Goal: Transaction & Acquisition: Purchase product/service

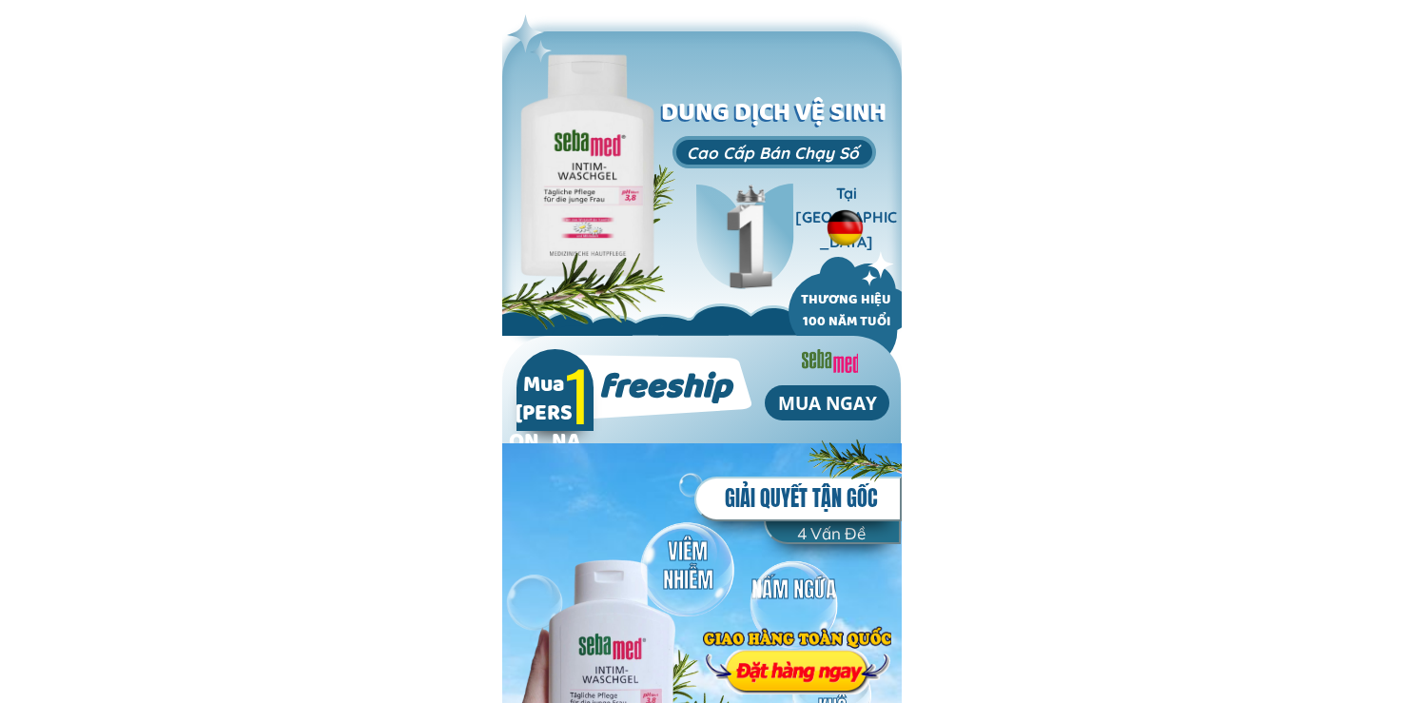
type input "test"
type input "0374364257"
type input "test"
type input "0374364257"
type input "test"
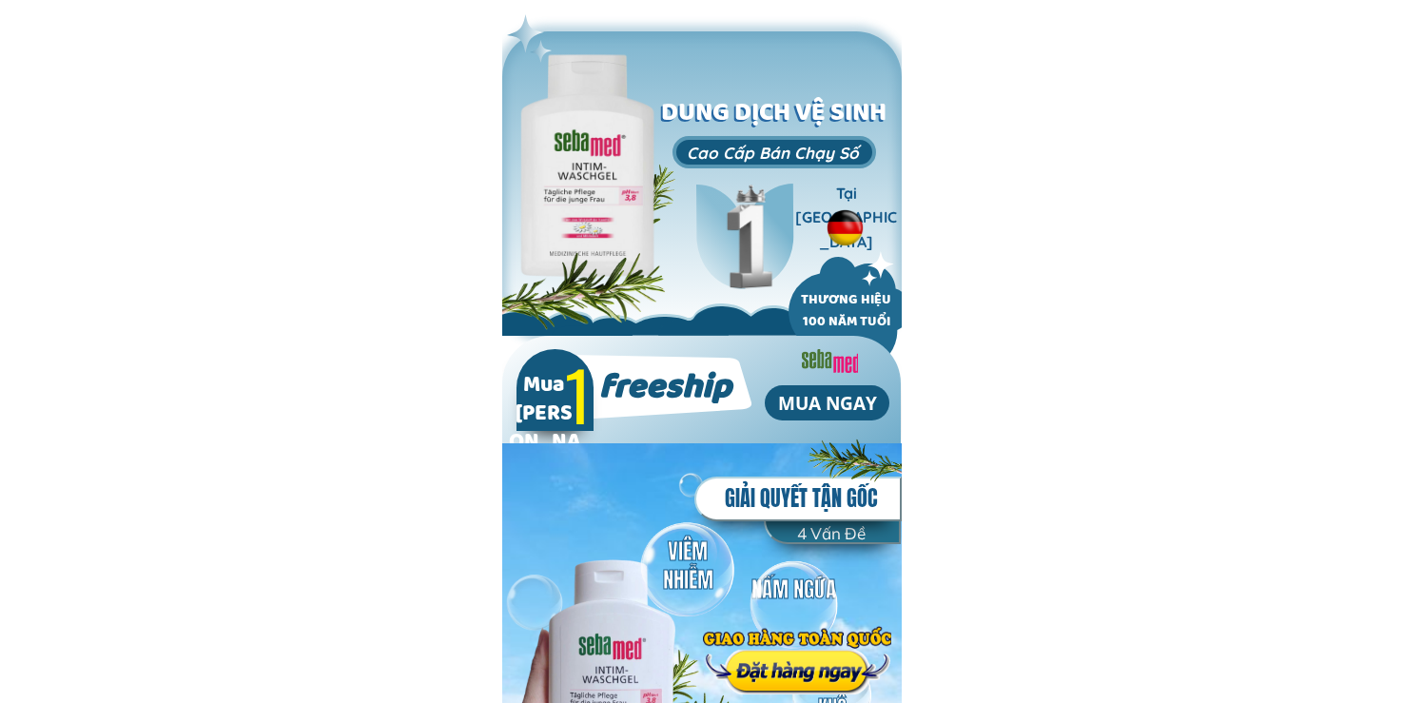
type input "0374364257"
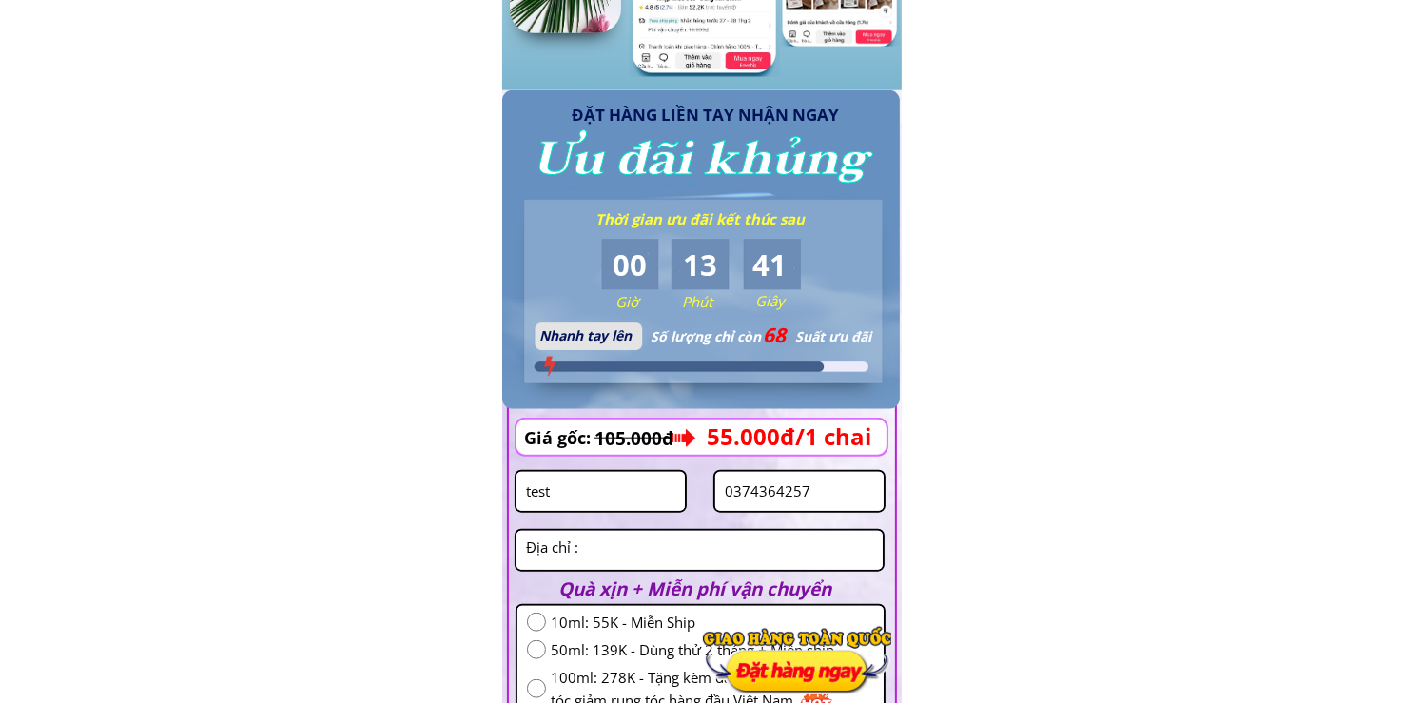
scroll to position [1998, 0]
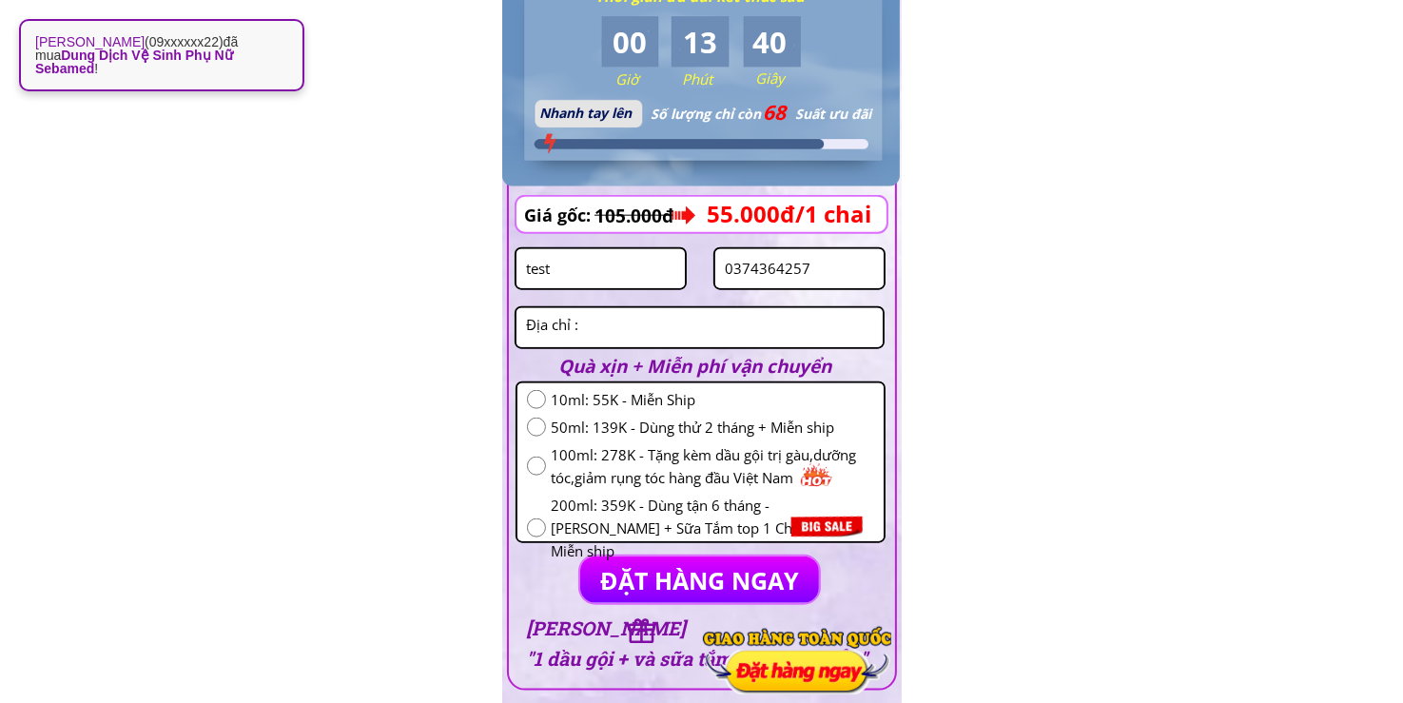
click at [589, 264] on input "test" at bounding box center [600, 268] width 159 height 39
paste input "Lường cương"
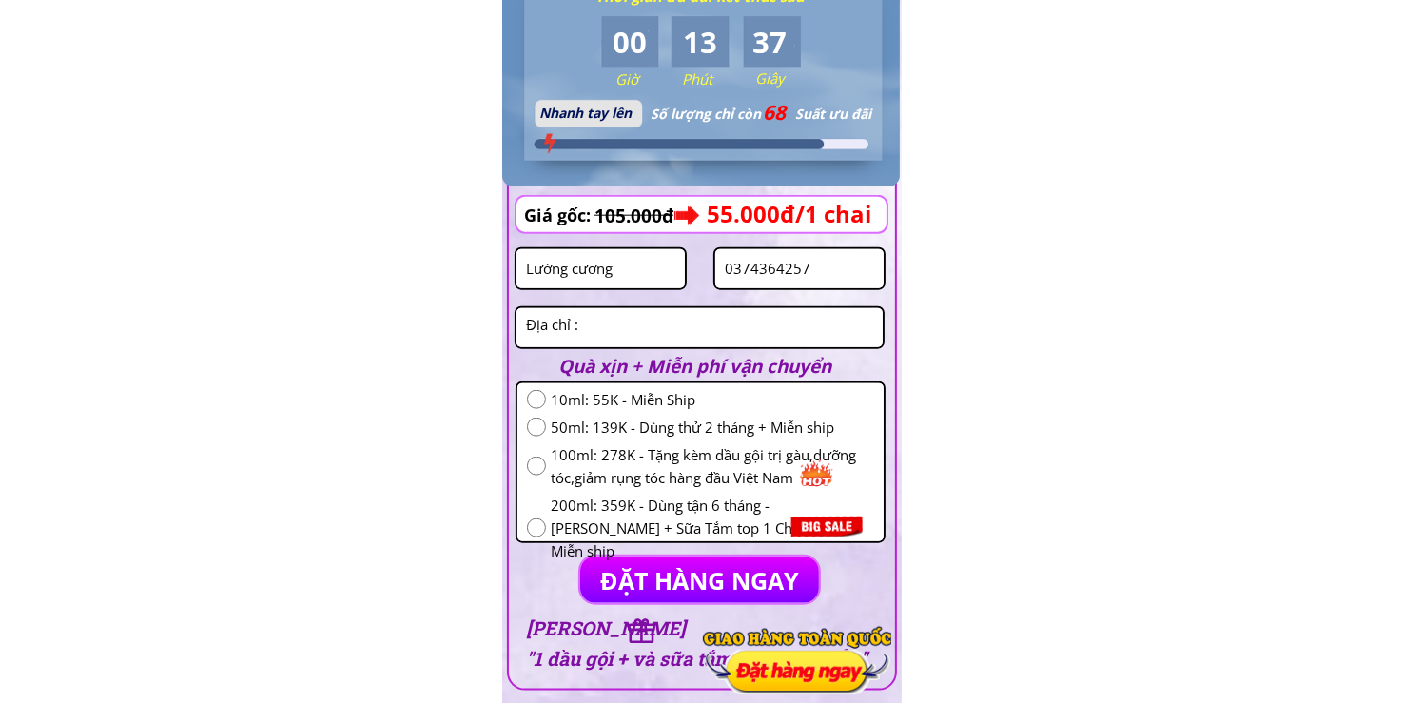
type input "Lường cương"
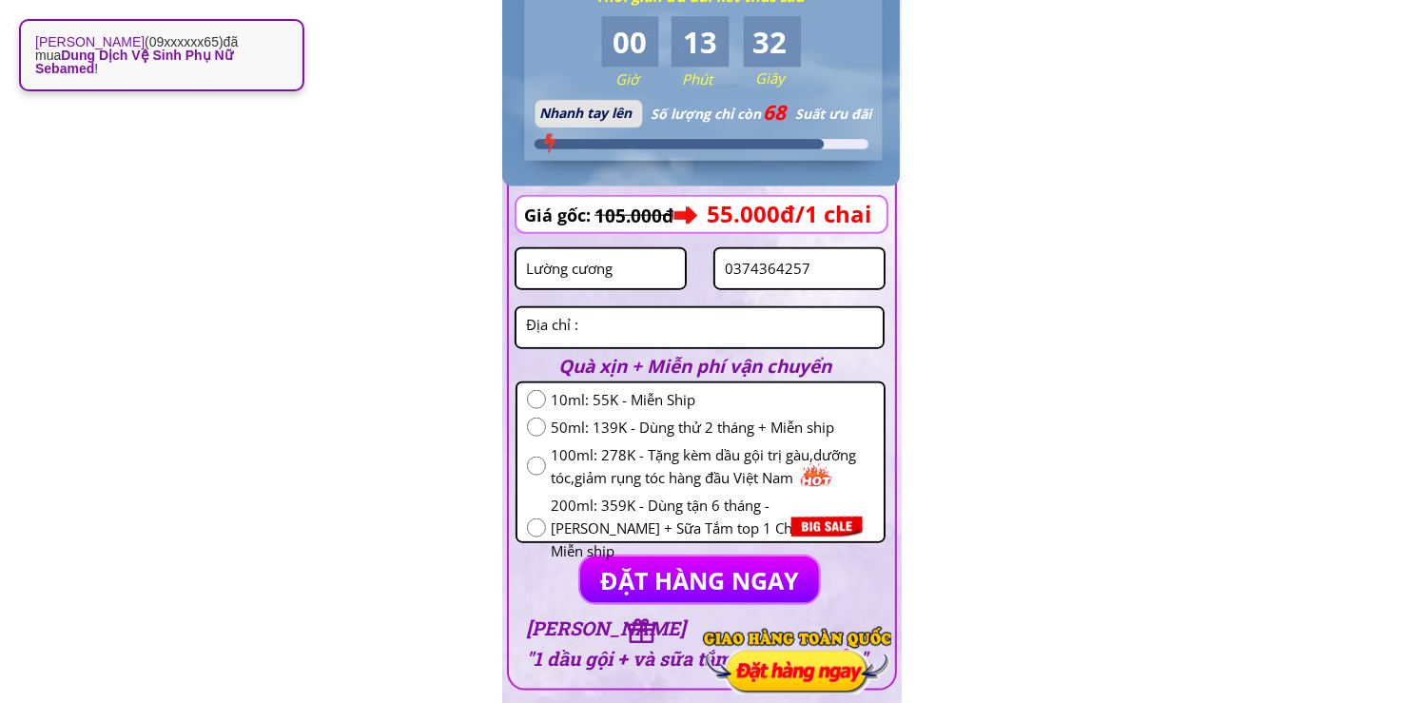
click at [799, 266] on input "0374364257" at bounding box center [799, 268] width 159 height 39
click at [799, 265] on input "0374364257" at bounding box center [799, 268] width 159 height 39
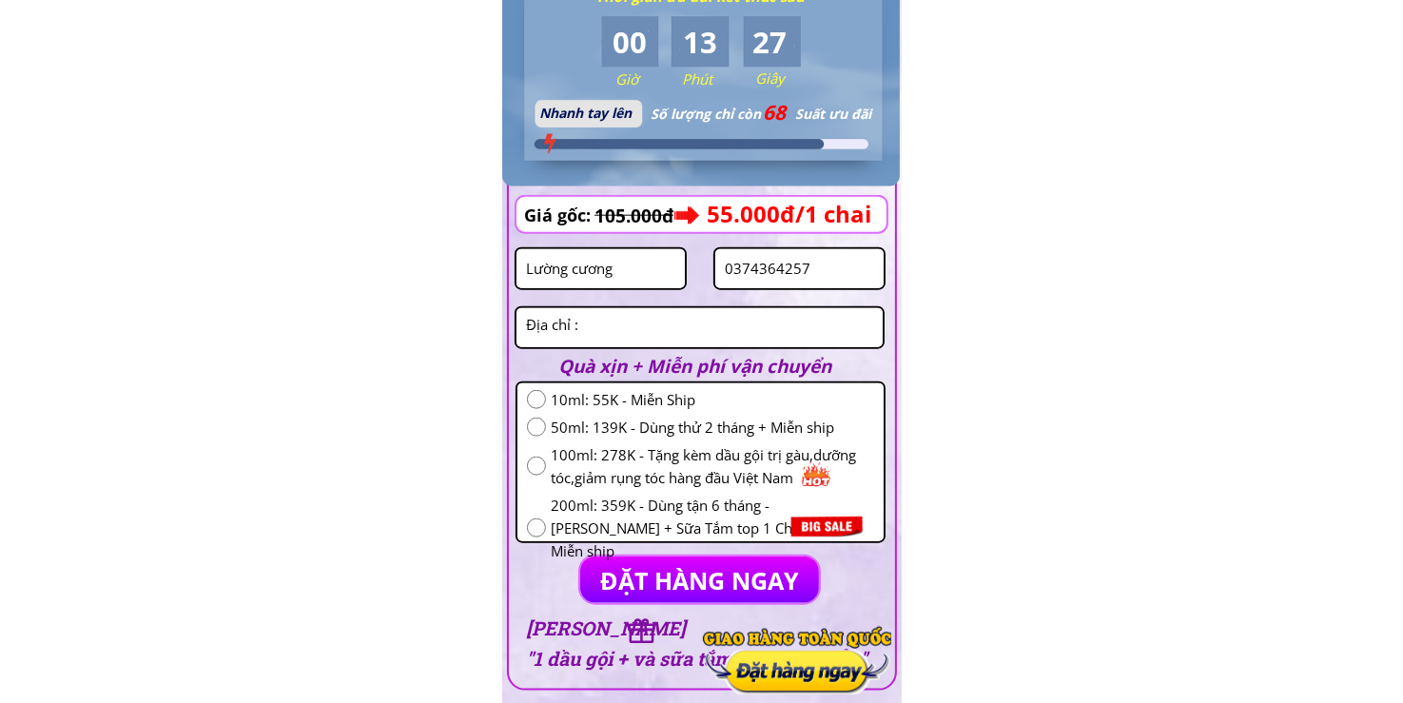
paste input "96163218"
type input "0961632187"
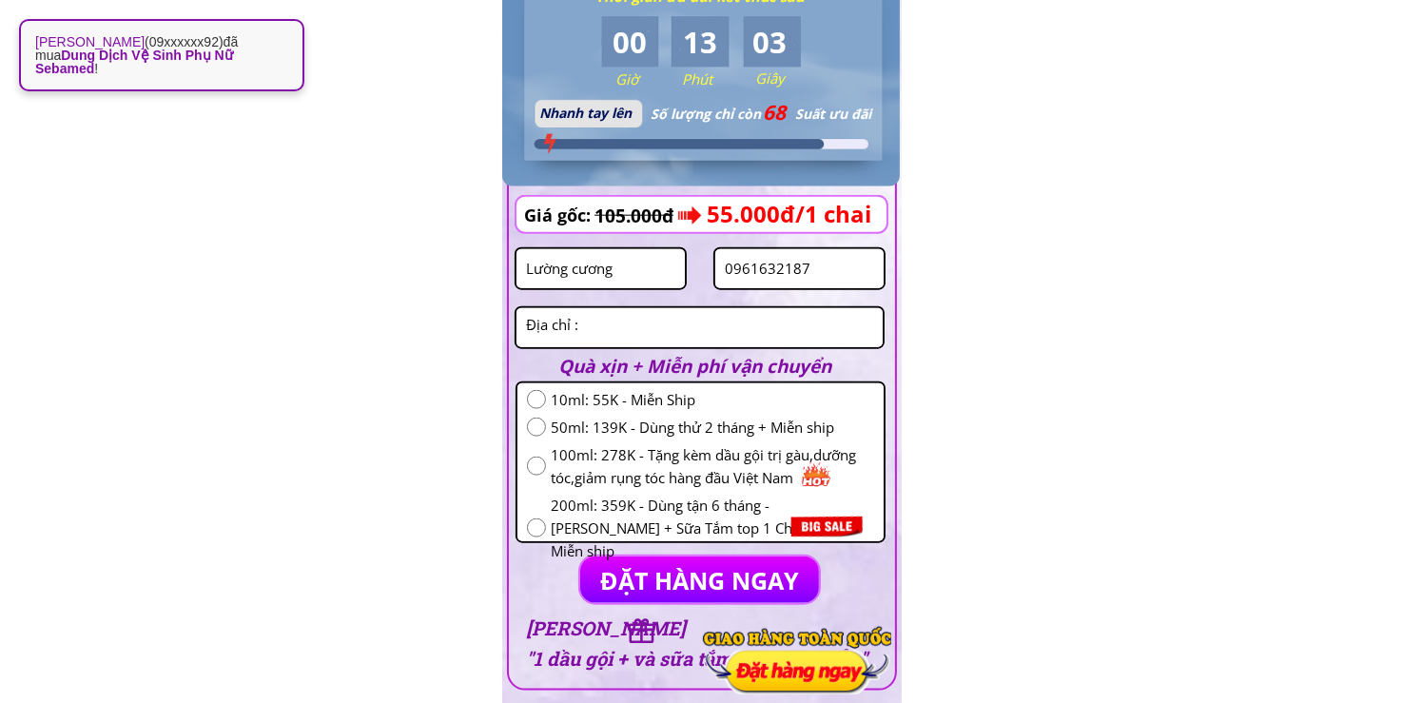
click at [742, 341] on textarea at bounding box center [699, 327] width 357 height 39
paste textarea "bản hón sáng xã ẳng cang mường ảng [GEOGRAPHIC_DATA]"
type textarea "bản hón sáng xã ẳng cang mường ảng [GEOGRAPHIC_DATA]"
click at [636, 423] on span "50ml: 139K - Dùng thử 2 tháng + Miễn ship" at bounding box center [712, 427] width 323 height 23
radio input "true"
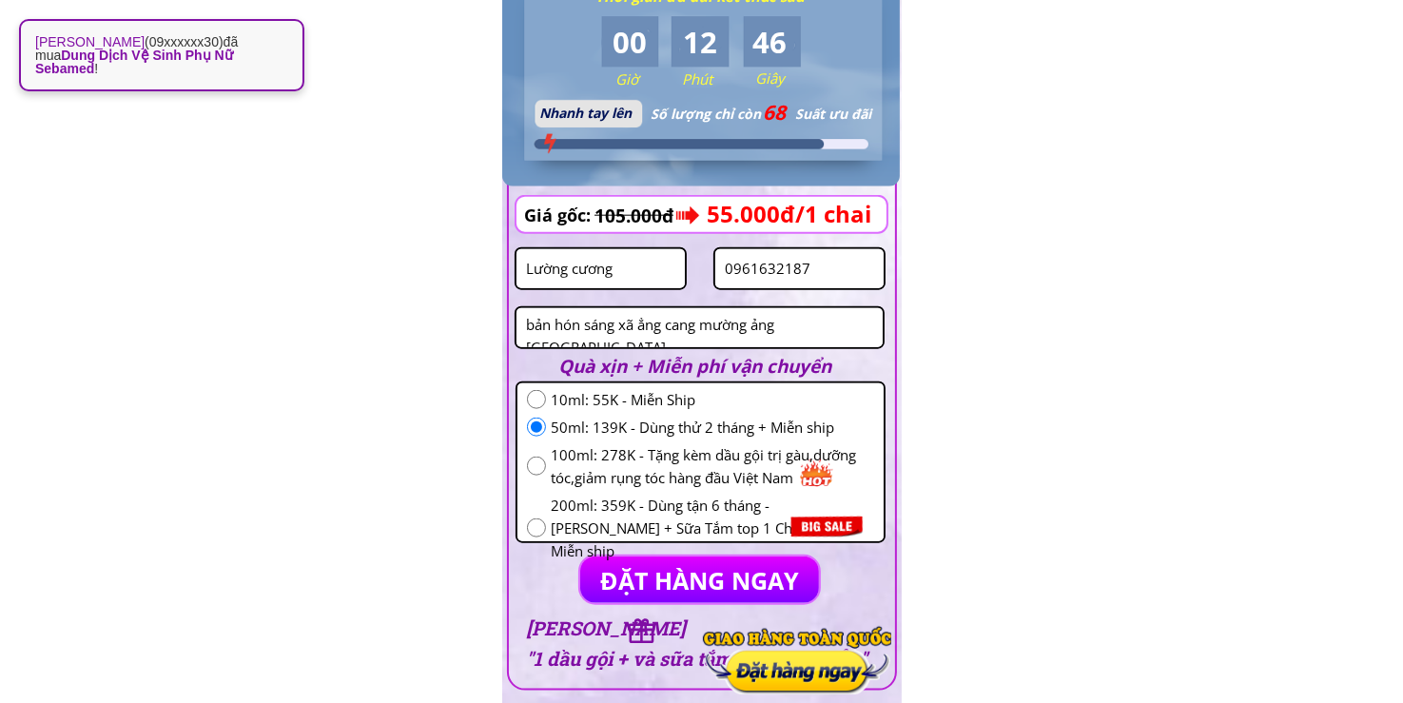
click at [747, 572] on p "ĐẶT HÀNG NGAY" at bounding box center [700, 580] width 260 height 50
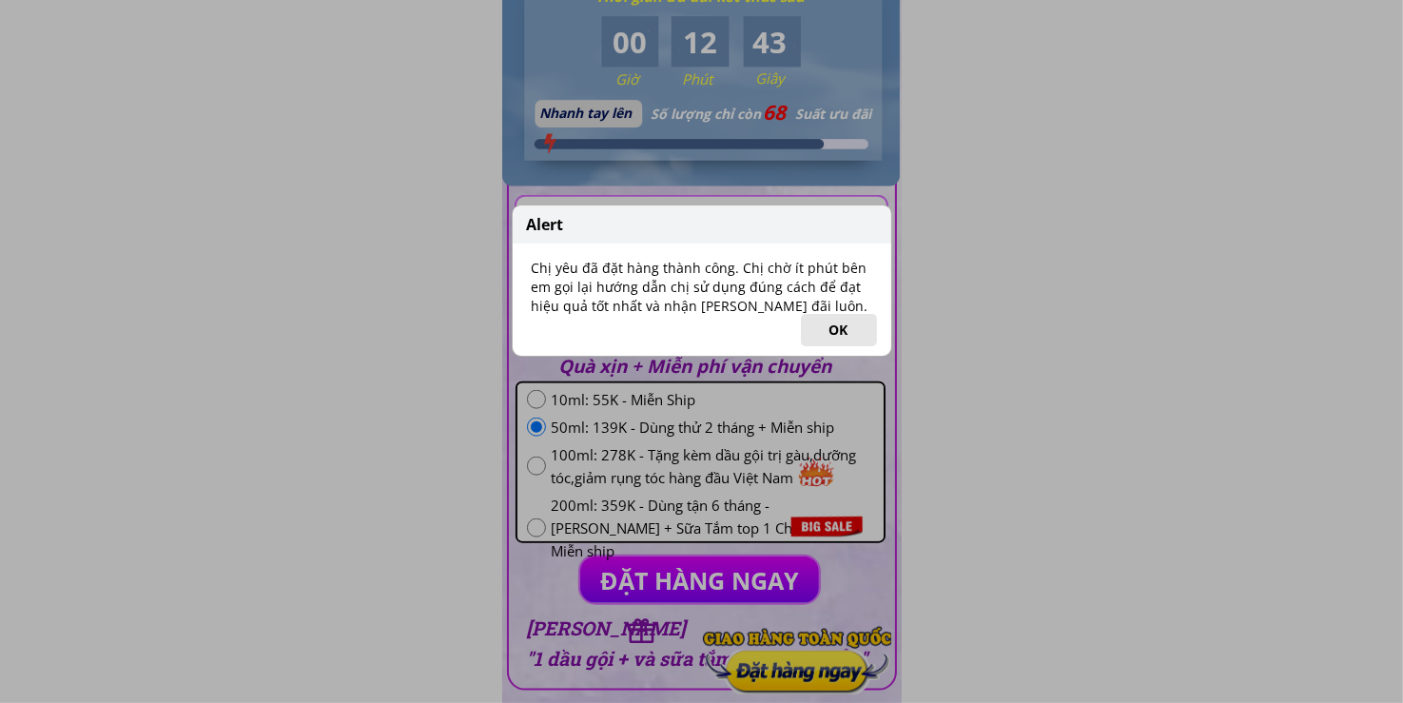
click at [850, 342] on button "OK" at bounding box center [839, 330] width 76 height 32
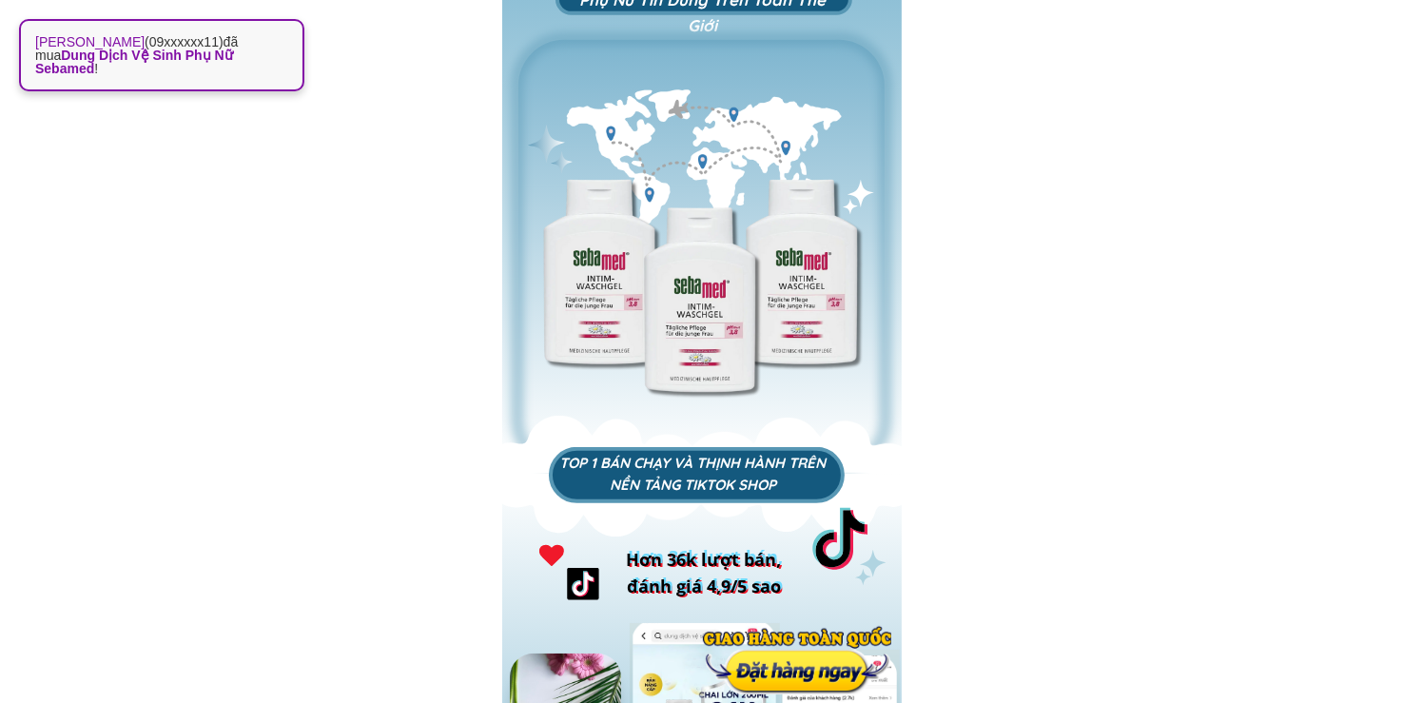
scroll to position [50, 0]
